Goal: Task Accomplishment & Management: Manage account settings

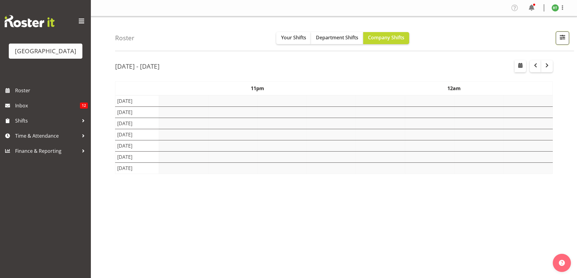
click at [563, 34] on span "button" at bounding box center [562, 37] width 8 height 8
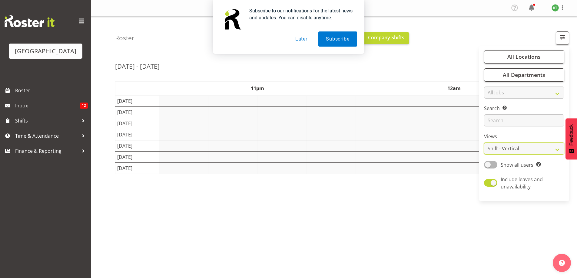
click at [497, 150] on select "Staff Role Shift - Horizontal Shift - Vertical Staff - Location" at bounding box center [524, 149] width 80 height 12
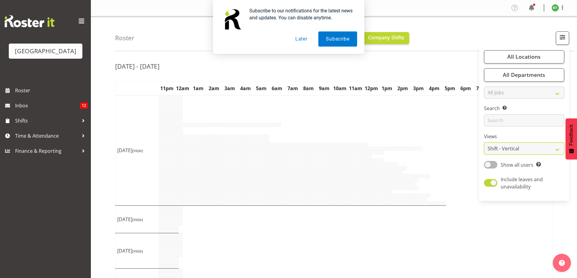
click at [300, 41] on button "Later" at bounding box center [301, 38] width 27 height 15
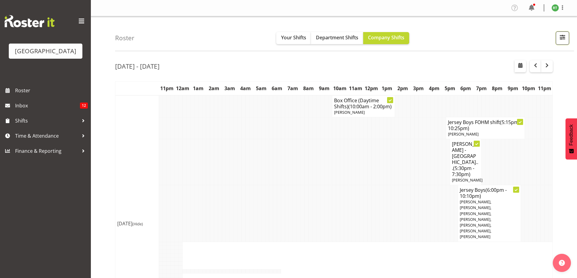
drag, startPoint x: 560, startPoint y: 38, endPoint x: 556, endPoint y: 87, distance: 49.8
click at [560, 38] on span "button" at bounding box center [562, 37] width 8 height 8
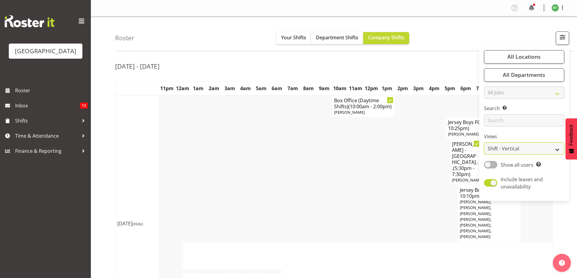
click at [490, 148] on select "Staff Role Shift - Horizontal Shift - Vertical Staff - Location" at bounding box center [524, 149] width 80 height 12
select select "shiftH"
click at [484, 143] on select "Staff Role Shift - Horizontal Shift - Vertical Staff - Location" at bounding box center [524, 149] width 80 height 12
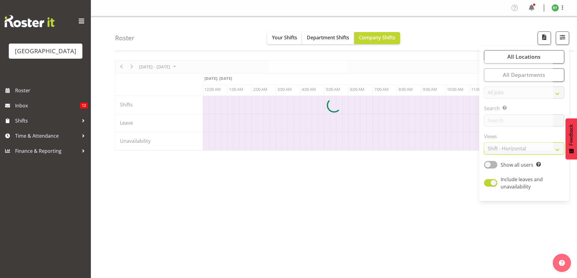
scroll to position [0, 1381]
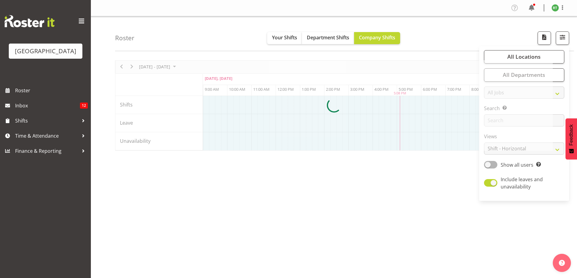
click at [426, 39] on div "Roster Your Shifts Department Shifts Company Shifts All Locations Clear Baycour…" at bounding box center [344, 33] width 459 height 35
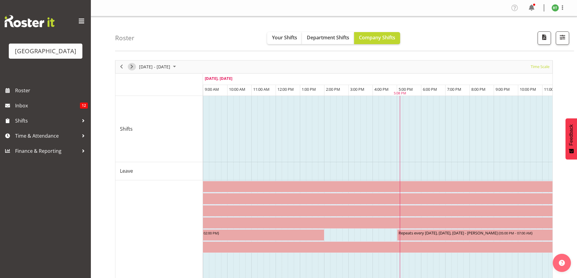
click at [132, 66] on span "Next" at bounding box center [131, 67] width 7 height 8
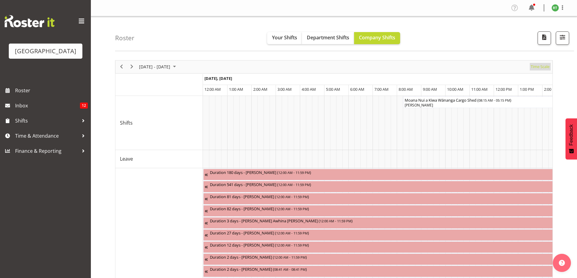
click at [540, 67] on span "Time Scale" at bounding box center [540, 67] width 20 height 8
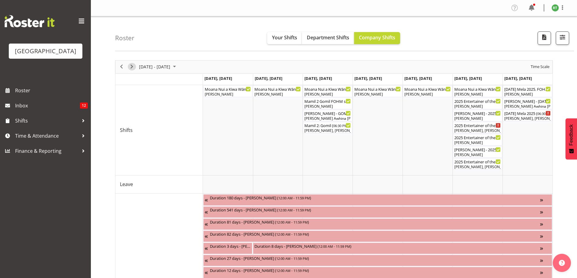
click at [132, 68] on span "Next" at bounding box center [131, 67] width 7 height 8
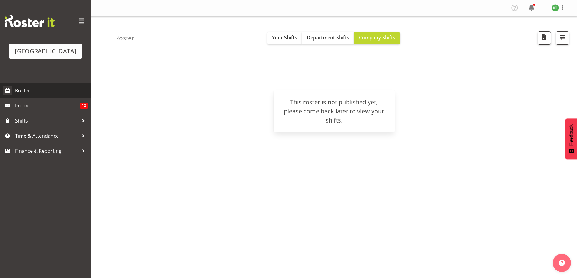
click at [27, 95] on span "Roster" at bounding box center [51, 90] width 73 height 9
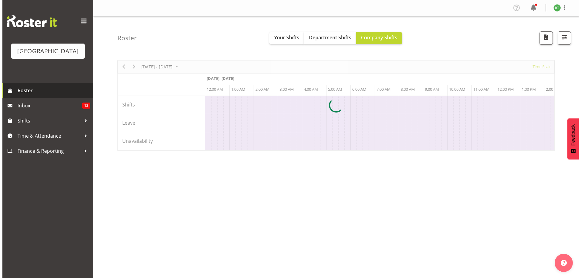
scroll to position [0, 1163]
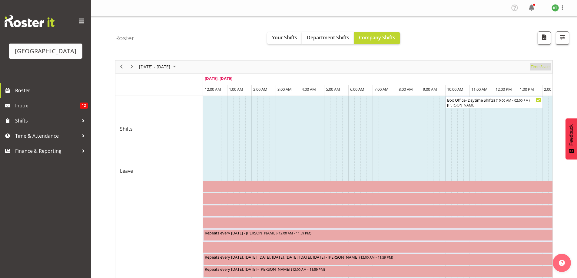
click at [538, 66] on span "Time Scale" at bounding box center [540, 67] width 20 height 8
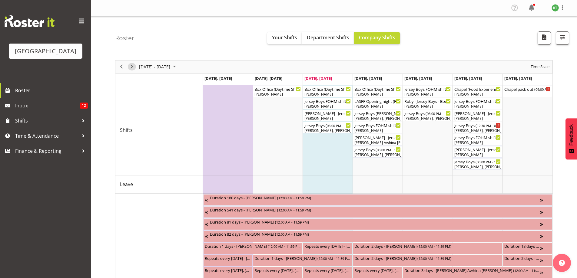
click at [134, 66] on span "Next" at bounding box center [131, 67] width 7 height 8
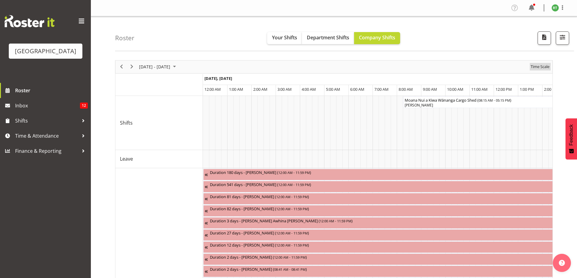
click at [543, 67] on span "Time Scale" at bounding box center [540, 67] width 20 height 8
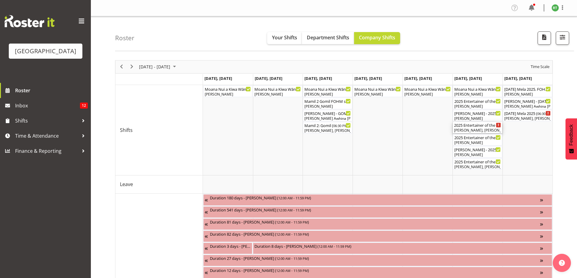
click at [483, 127] on div "2025 Entertainer of the Year - MATINEE ( 12:00 PM - 04:30 PM )" at bounding box center [477, 125] width 47 height 6
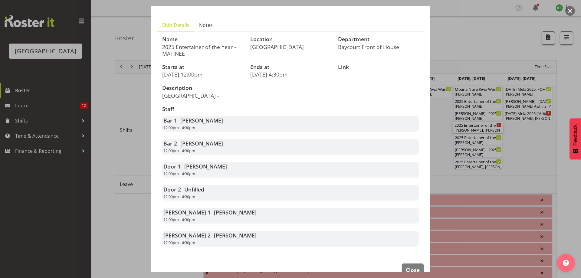
scroll to position [44, 0]
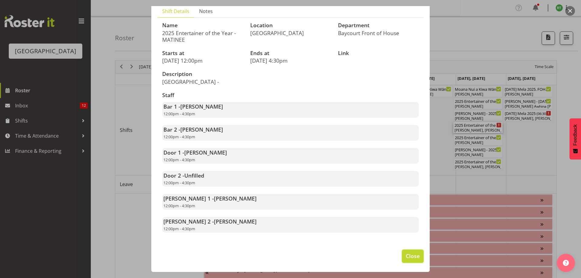
click at [408, 257] on span "Close" at bounding box center [413, 256] width 14 height 8
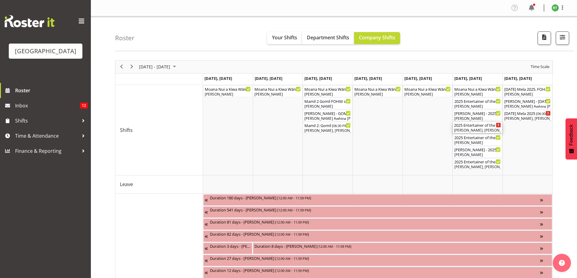
click at [482, 126] on div "2025 Entertainer of the Year - MATINEE ( 12:00 PM - 04:30 PM )" at bounding box center [477, 125] width 47 height 6
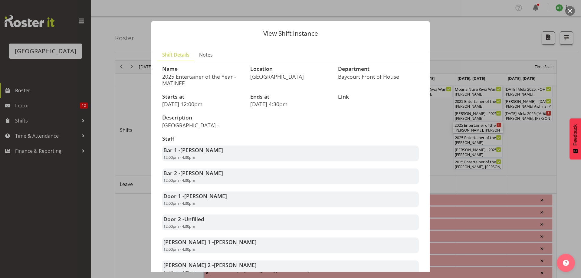
click at [570, 14] on button "button" at bounding box center [571, 11] width 10 height 10
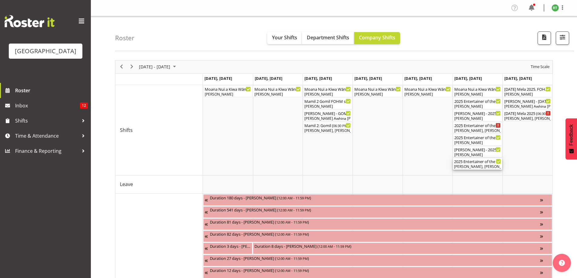
click at [482, 164] on div "2025 Entertainer of the Year - EVENING ( 05:30 PM - 11:30 PM ) Dillyn Shine, Ai…" at bounding box center [477, 164] width 47 height 12
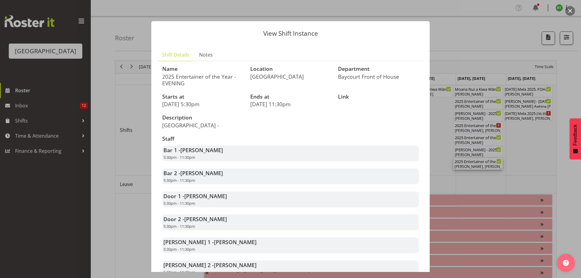
click at [572, 11] on button "button" at bounding box center [571, 11] width 10 height 10
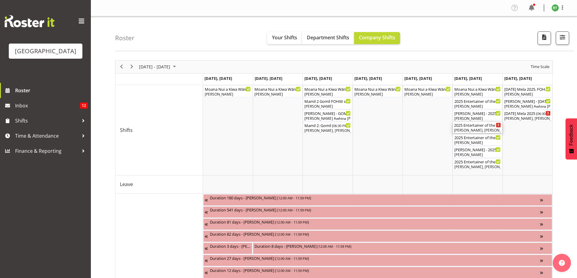
click at [478, 129] on div "Chris Darlington, Kelly Shepherd, Tommy Shorter, Michelle Englehardt, Alex Free…" at bounding box center [477, 130] width 47 height 5
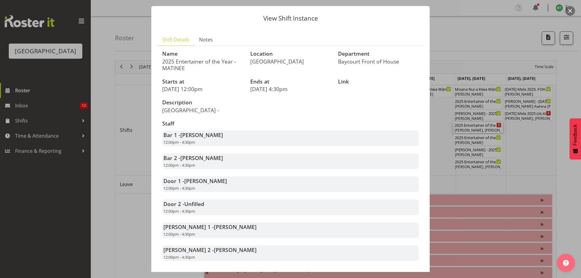
scroll to position [3, 0]
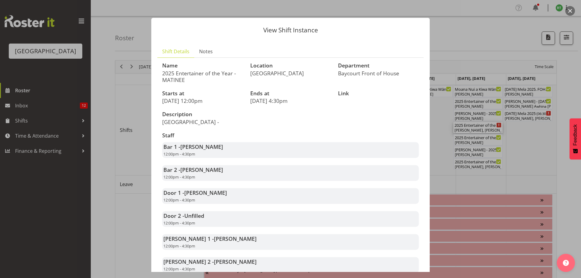
click at [569, 11] on button "button" at bounding box center [571, 11] width 10 height 10
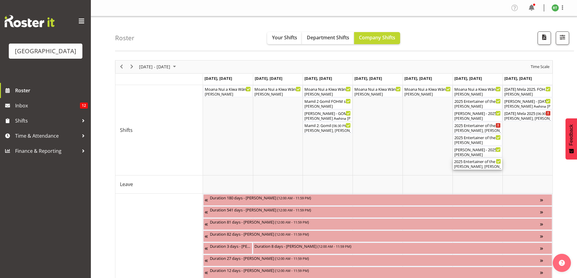
click at [478, 165] on div "Dillyn Shine, Aiddie Carnihan, Amanda Clark, Jacinta Derriman, Aaron Smart, Chr…" at bounding box center [477, 166] width 47 height 5
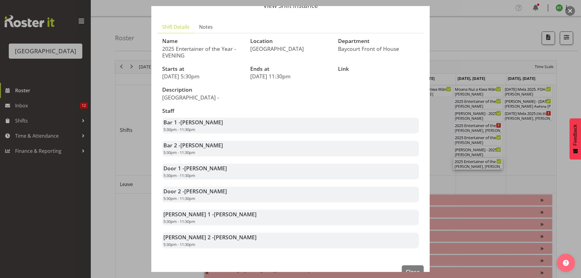
scroll to position [40, 0]
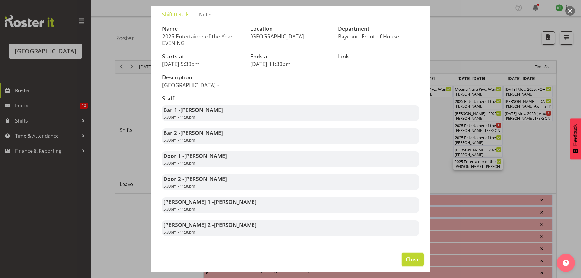
click at [416, 259] on button "Close" at bounding box center [413, 259] width 22 height 13
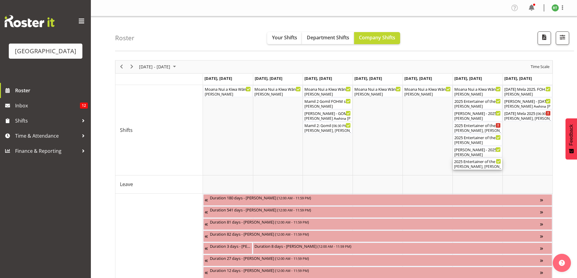
click at [481, 164] on div "Dillyn Shine, Aiddie Carnihan, Amanda Clark, Jacinta Derriman, Aaron Smart, Chr…" at bounding box center [477, 166] width 47 height 5
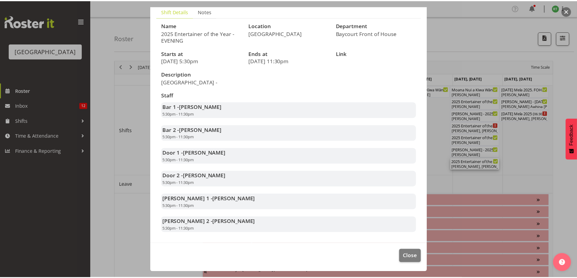
scroll to position [3, 0]
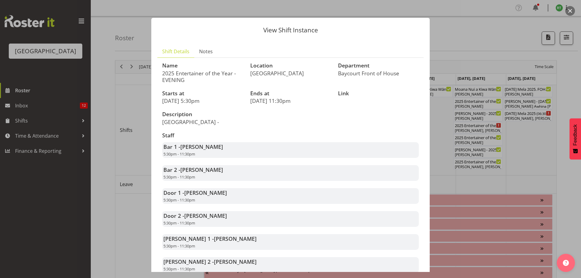
click at [573, 13] on button "button" at bounding box center [571, 11] width 10 height 10
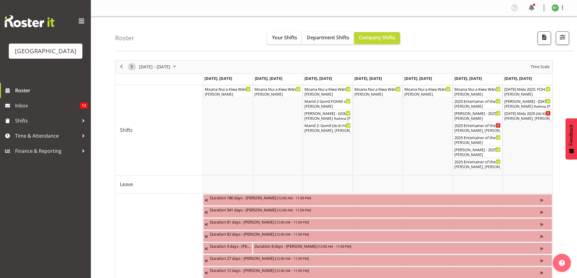
click at [132, 68] on span "Next" at bounding box center [131, 67] width 7 height 8
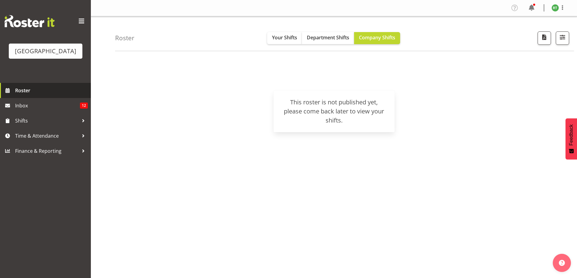
click at [34, 95] on span "Roster" at bounding box center [51, 90] width 73 height 9
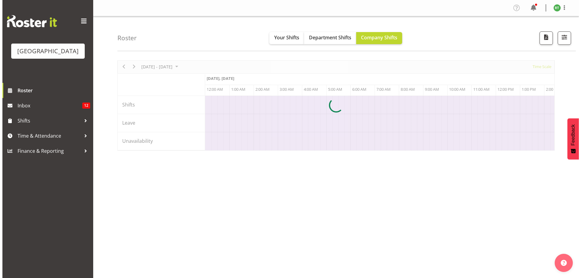
scroll to position [0, 1163]
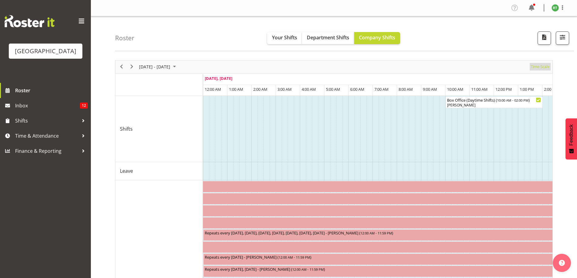
click at [543, 67] on span "Time Scale" at bounding box center [540, 67] width 20 height 8
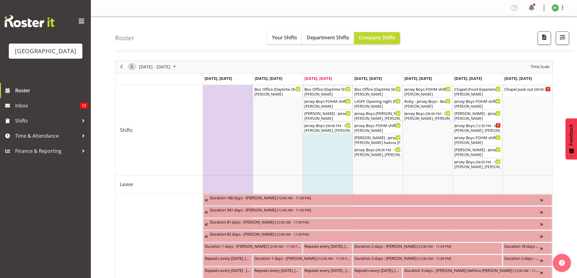
click at [131, 66] on span "Next" at bounding box center [131, 67] width 7 height 8
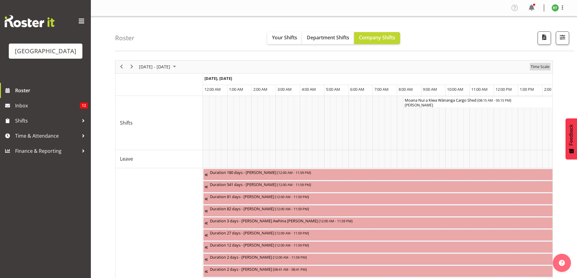
click at [538, 66] on span "Time Scale" at bounding box center [540, 67] width 20 height 8
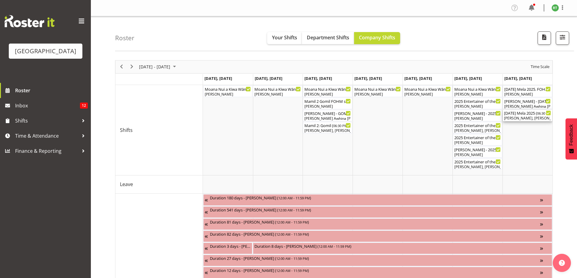
click at [524, 118] on div "Dillyn Shine, Tommy Shorter, Sumner Raos, Max Allan, Chris Darlington, Skye Col…" at bounding box center [527, 118] width 47 height 5
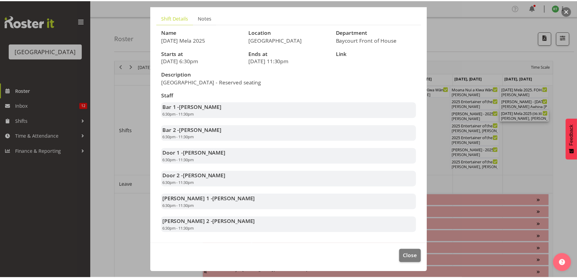
scroll to position [44, 0]
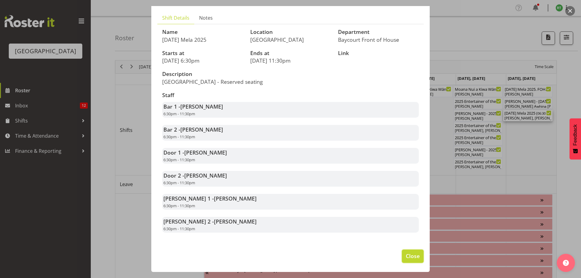
click at [406, 257] on span "Close" at bounding box center [413, 256] width 14 height 8
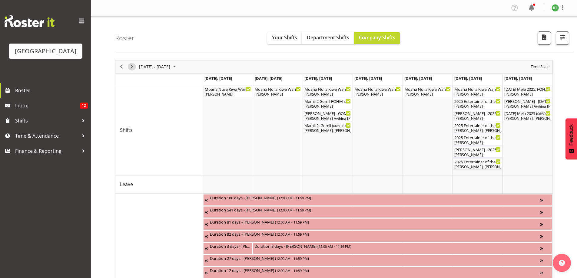
click at [131, 65] on span "Next" at bounding box center [131, 67] width 7 height 8
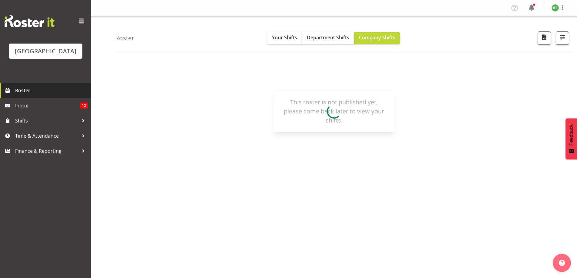
click at [21, 95] on span "Roster" at bounding box center [51, 90] width 73 height 9
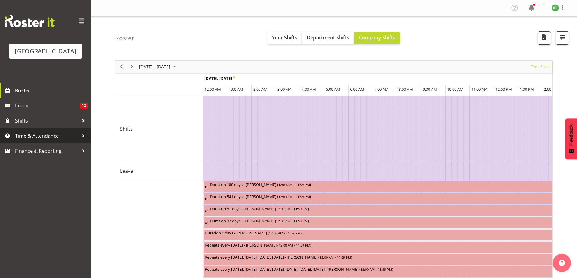
click at [31, 141] on span "Time & Attendance" at bounding box center [47, 135] width 64 height 9
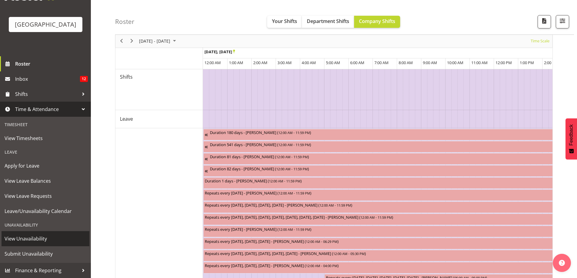
scroll to position [81, 0]
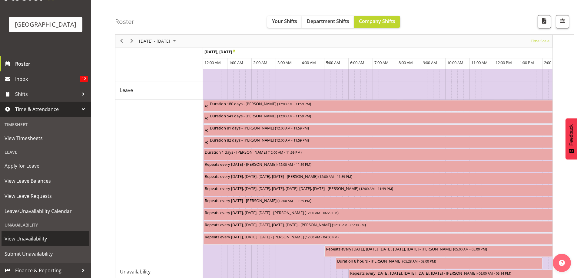
click at [21, 241] on span "View Unavailability" at bounding box center [46, 238] width 82 height 9
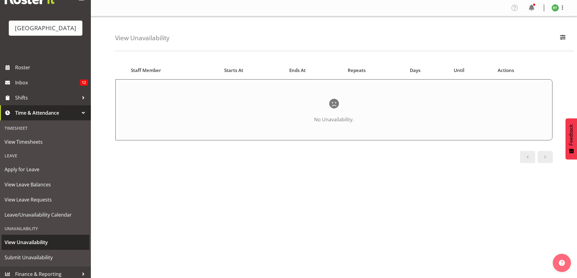
scroll to position [36, 0]
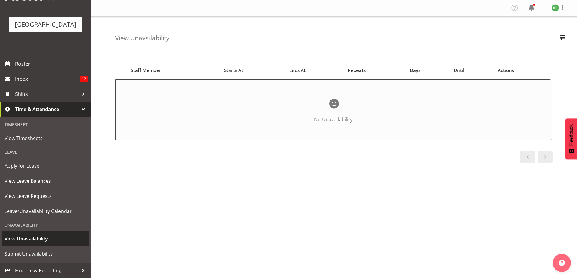
click at [23, 240] on span "View Unavailability" at bounding box center [46, 238] width 82 height 9
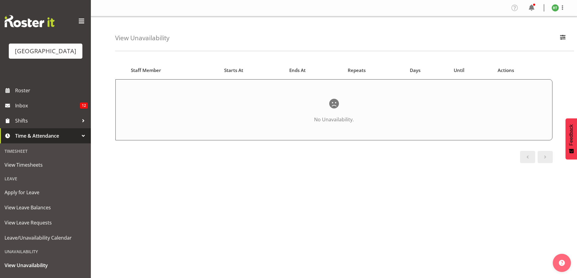
click at [159, 59] on div "Starts At Staff Member Starts At Ends At Repeats Days Until Actions No Unavaila…" at bounding box center [346, 177] width 462 height 242
click at [153, 72] on span "Staff Member" at bounding box center [146, 70] width 30 height 7
